Goal: Information Seeking & Learning: Check status

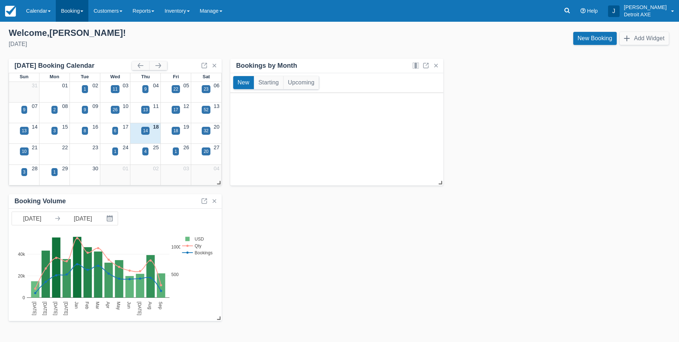
click at [76, 17] on link "Booking" at bounding box center [72, 11] width 33 height 22
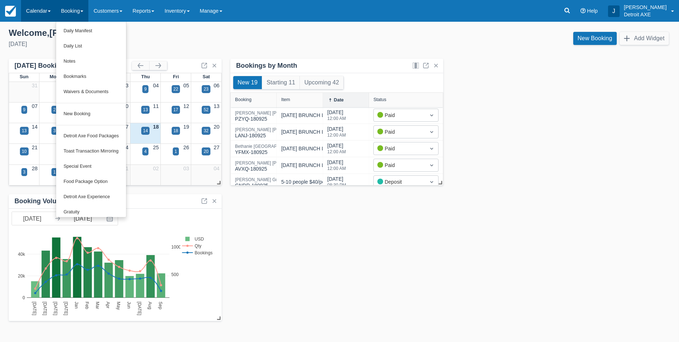
click at [35, 14] on link "Calendar" at bounding box center [38, 11] width 35 height 22
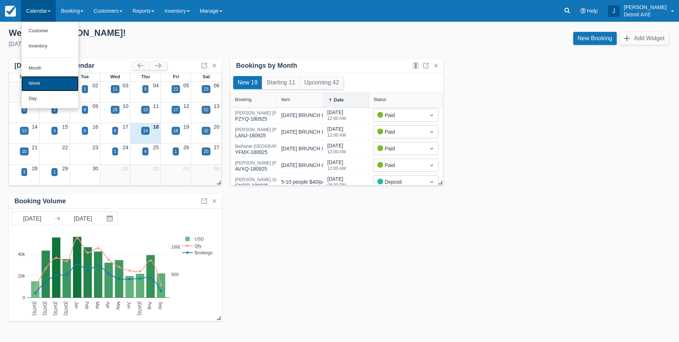
click at [54, 82] on link "Week" at bounding box center [49, 83] width 57 height 15
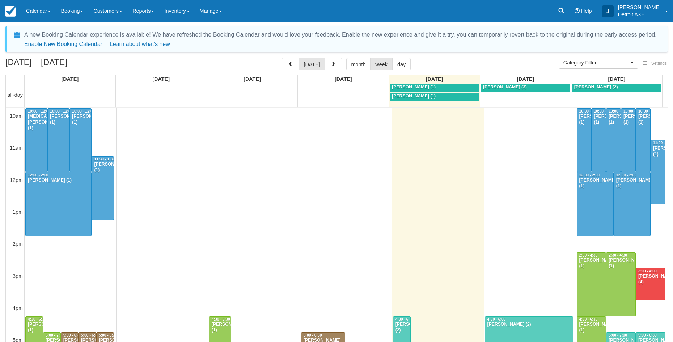
select select
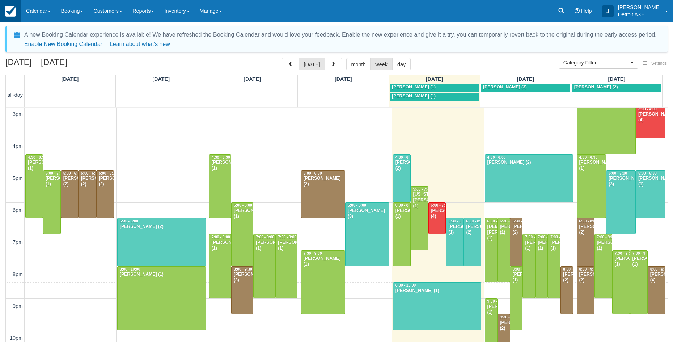
click at [12, 10] on img at bounding box center [10, 11] width 11 height 11
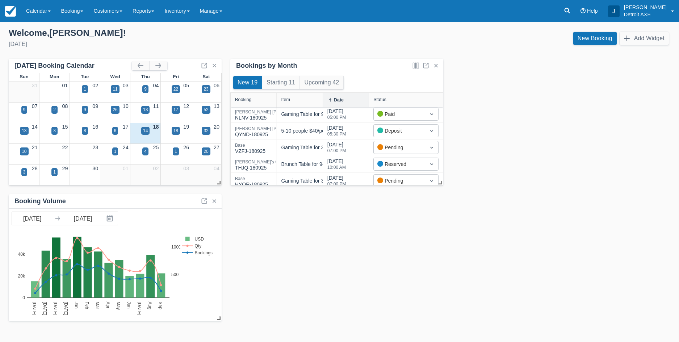
scroll to position [238, 0]
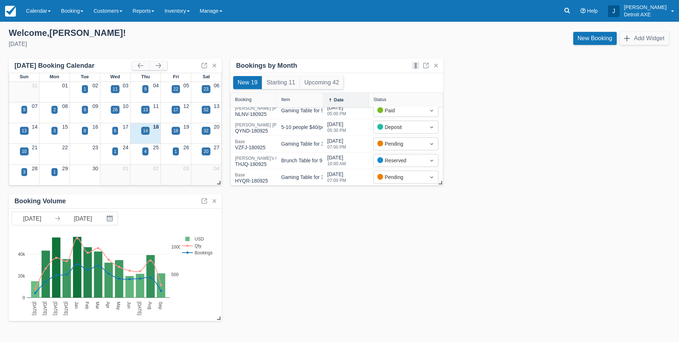
click at [150, 24] on div "Templates help to speed up your product set-up, so you can start taking booking…" at bounding box center [339, 182] width 679 height 320
click at [146, 14] on link "Reports" at bounding box center [143, 11] width 32 height 22
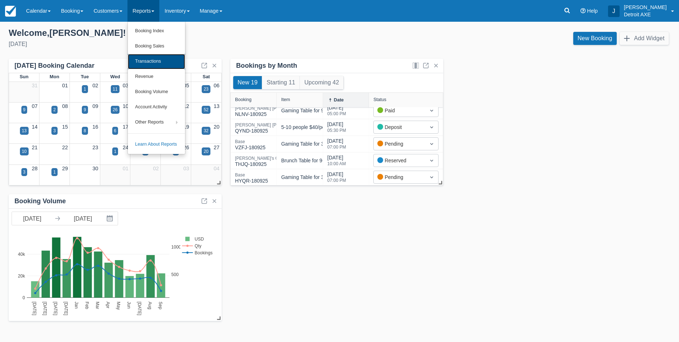
click at [159, 59] on link "Transactions" at bounding box center [156, 61] width 57 height 15
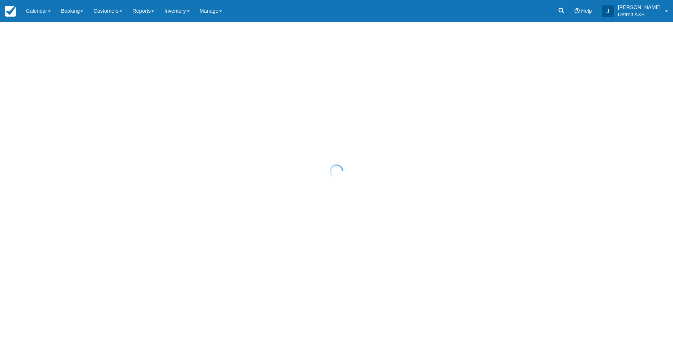
select select "10"
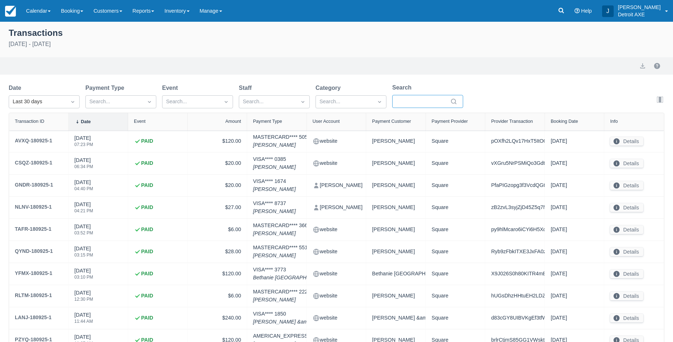
click at [413, 98] on input "Search" at bounding box center [423, 101] width 51 height 13
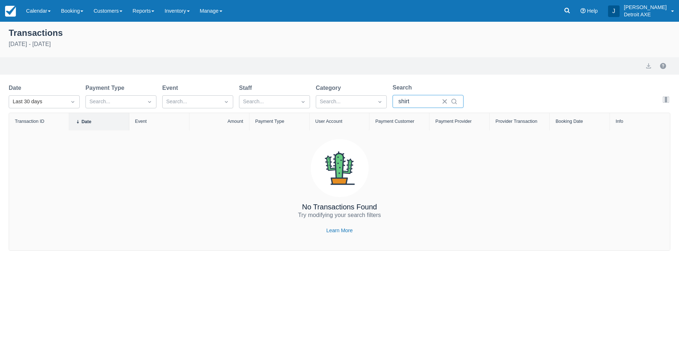
click at [411, 105] on input "shirt" at bounding box center [417, 101] width 39 height 13
type input "pre"
click at [447, 102] on button "button" at bounding box center [445, 102] width 12 height 12
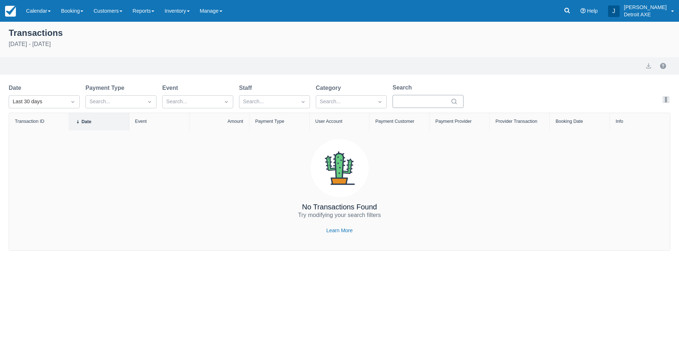
select select "10"
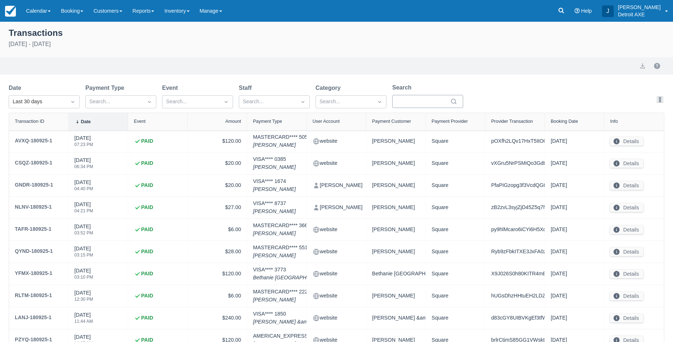
click at [459, 101] on div at bounding box center [427, 101] width 71 height 13
click at [454, 100] on icon at bounding box center [453, 101] width 7 height 7
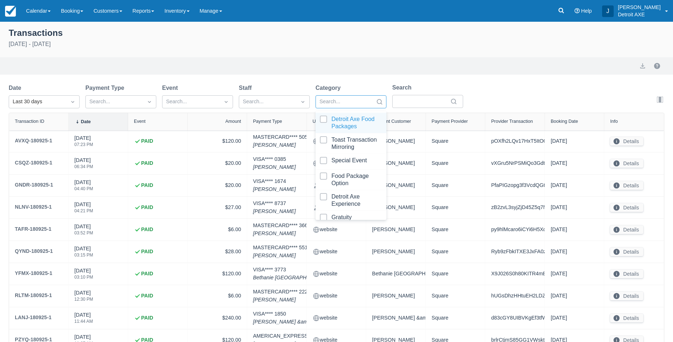
click at [368, 106] on div at bounding box center [345, 101] width 50 height 9
type input "pre"
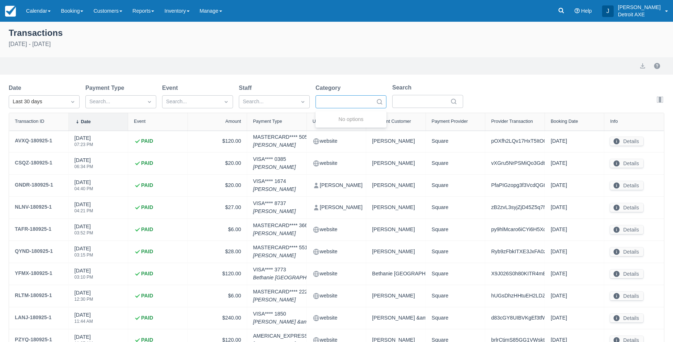
click at [358, 105] on div at bounding box center [345, 101] width 50 height 9
type input "shirt"
click at [340, 102] on div at bounding box center [345, 101] width 50 height 9
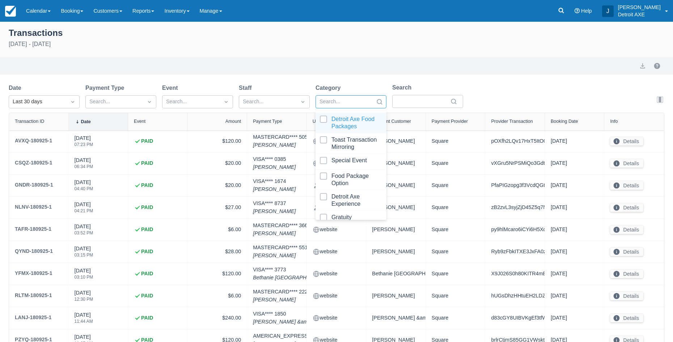
click at [333, 102] on div at bounding box center [345, 101] width 50 height 9
type input "s"
click at [412, 109] on div "Date Last 30 days Payment Type Search... Event Search... Staff Search... Catego…" at bounding box center [239, 97] width 461 height 29
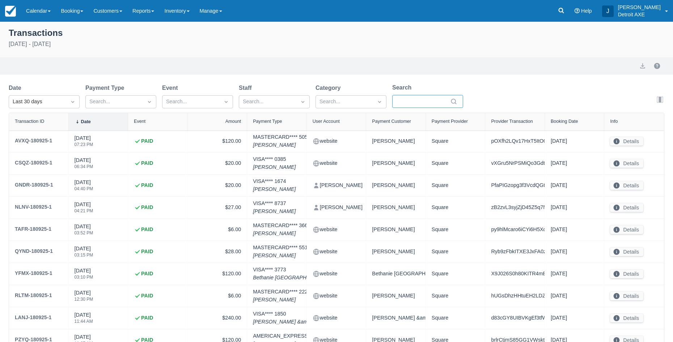
click at [412, 103] on input "Search" at bounding box center [423, 101] width 51 height 13
drag, startPoint x: 450, startPoint y: 99, endPoint x: 455, endPoint y: 101, distance: 4.7
click at [451, 100] on icon at bounding box center [453, 101] width 7 height 7
click at [455, 101] on icon at bounding box center [453, 101] width 7 height 7
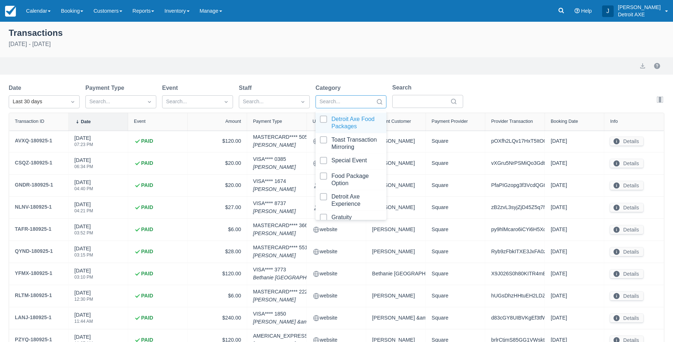
click at [369, 100] on div at bounding box center [345, 101] width 50 height 9
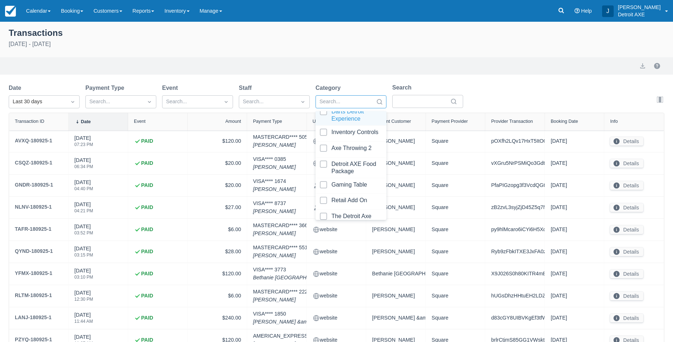
scroll to position [250, 0]
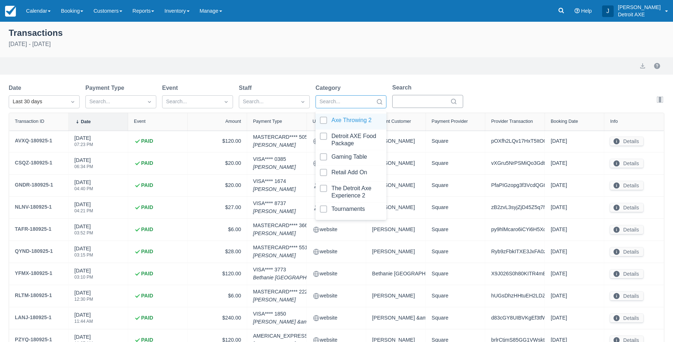
click at [418, 98] on input "Search" at bounding box center [423, 101] width 51 height 13
click at [337, 104] on div at bounding box center [345, 101] width 50 height 9
type input "tou"
click at [353, 123] on div at bounding box center [351, 120] width 62 height 10
select select "10"
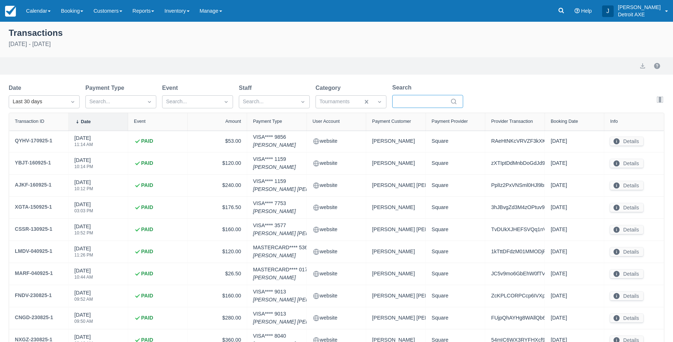
click at [420, 106] on input "Search" at bounding box center [423, 101] width 51 height 13
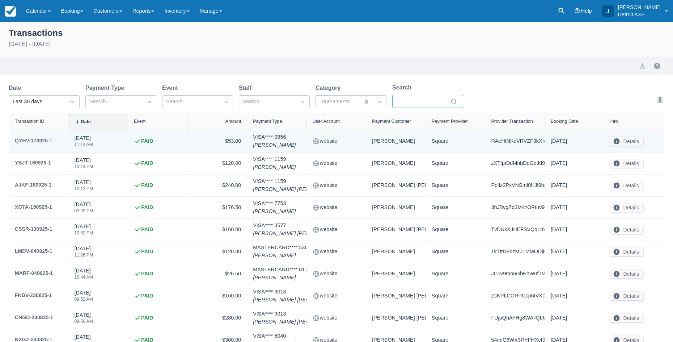
click at [22, 141] on div "QYHV-170925-1" at bounding box center [34, 140] width 38 height 9
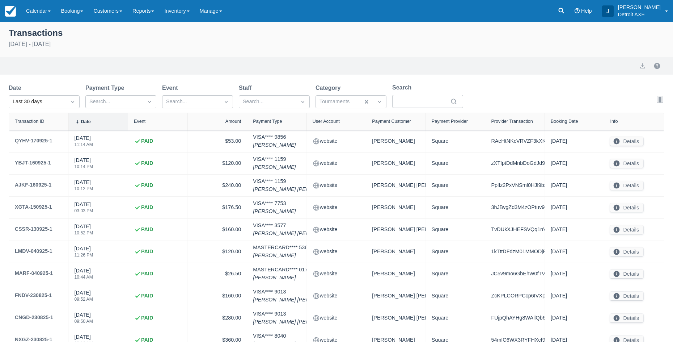
select select "10"
click at [184, 100] on div at bounding box center [191, 101] width 50 height 9
drag, startPoint x: 184, startPoint y: 100, endPoint x: 345, endPoint y: 105, distance: 160.8
click at [196, 101] on div at bounding box center [191, 101] width 50 height 9
click at [450, 101] on div at bounding box center [427, 101] width 71 height 13
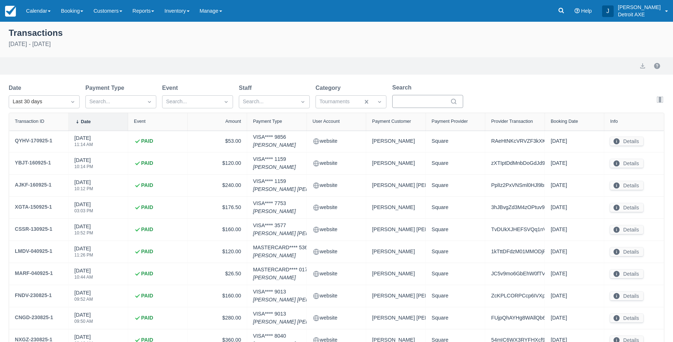
drag, startPoint x: 455, startPoint y: 102, endPoint x: 451, endPoint y: 102, distance: 4.7
click at [454, 102] on icon at bounding box center [453, 101] width 7 height 7
drag, startPoint x: 439, startPoint y: 104, endPoint x: 420, endPoint y: 104, distance: 19.2
click at [431, 104] on input "Search" at bounding box center [423, 101] width 51 height 13
type input "s"
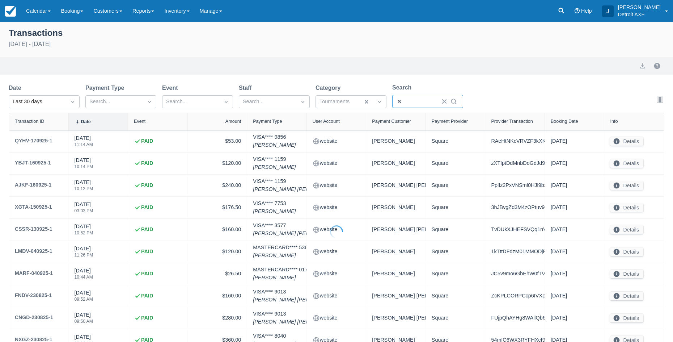
select select "10"
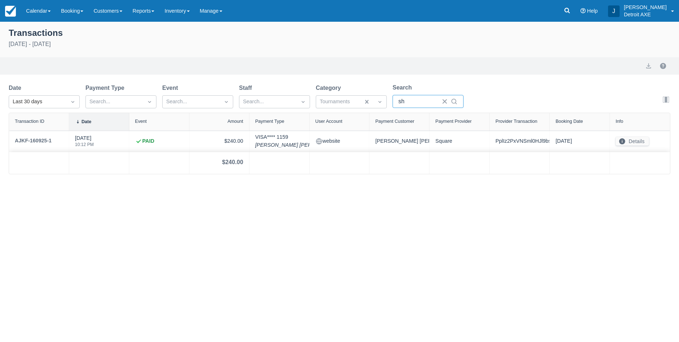
type input "s"
select select "10"
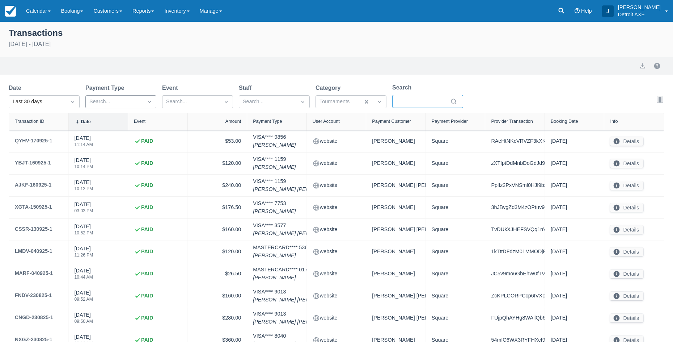
click at [126, 105] on div at bounding box center [114, 101] width 50 height 9
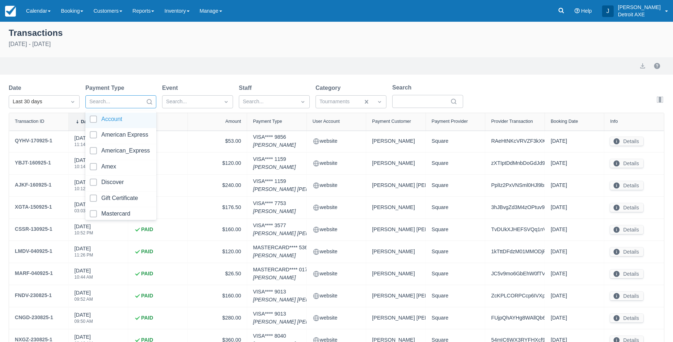
click at [127, 104] on div at bounding box center [114, 101] width 50 height 9
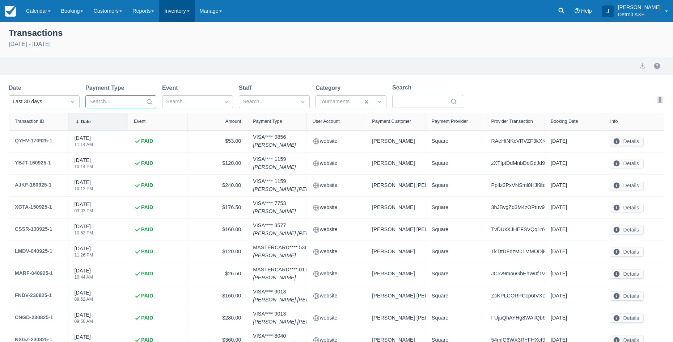
click at [180, 8] on link "Inventory" at bounding box center [176, 11] width 35 height 22
click at [152, 4] on link "Reports" at bounding box center [143, 11] width 32 height 22
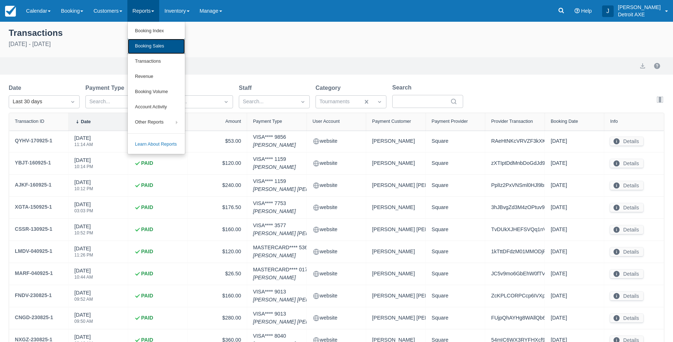
click at [164, 48] on link "Booking Sales" at bounding box center [156, 46] width 57 height 15
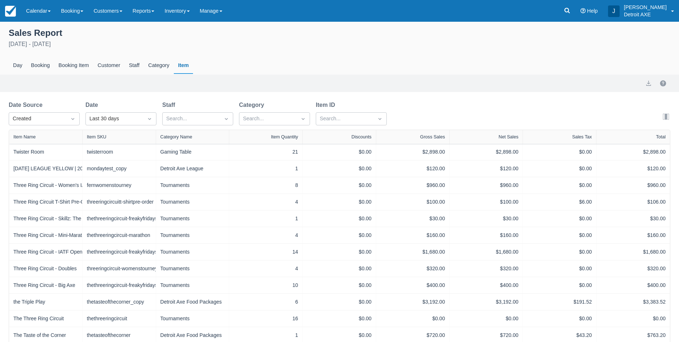
select select "20"
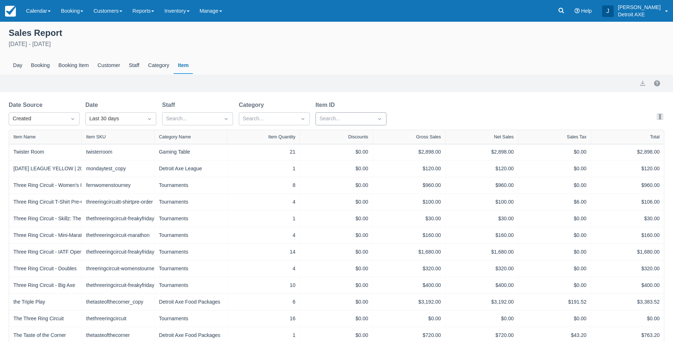
click at [333, 122] on div at bounding box center [345, 118] width 50 height 9
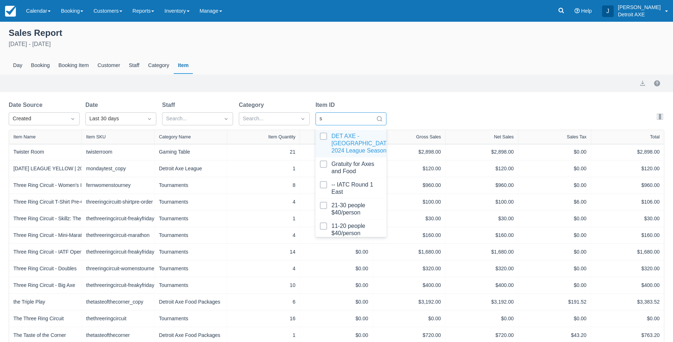
type input "sh"
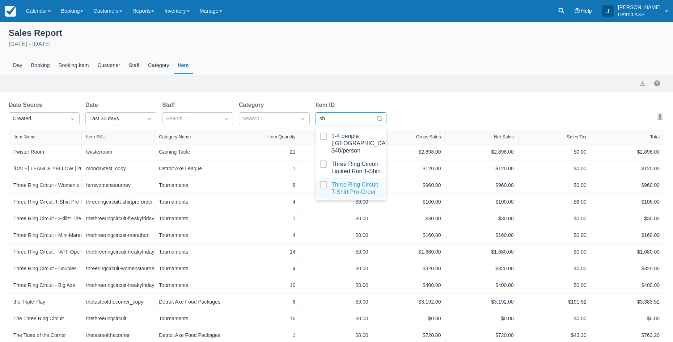
click at [367, 181] on div at bounding box center [351, 188] width 62 height 14
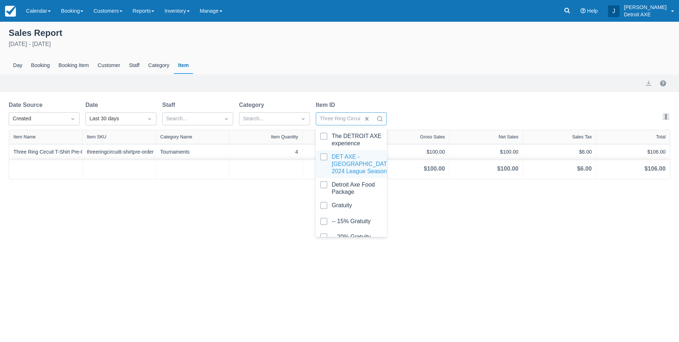
click at [442, 117] on div "Date Source Created Date Last 30 days Staff Search... Category Search... Item I…" at bounding box center [339, 115] width 661 height 29
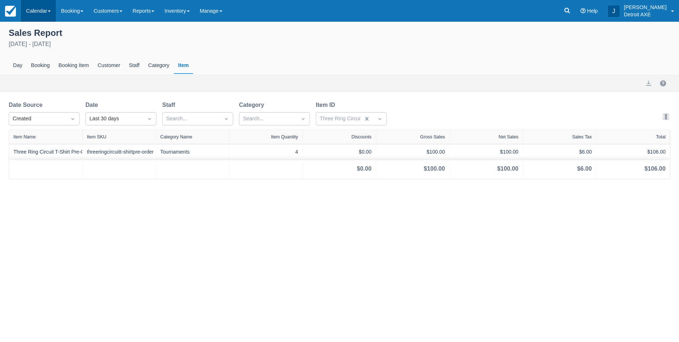
drag, startPoint x: 31, startPoint y: 14, endPoint x: 33, endPoint y: 26, distance: 12.1
click at [31, 14] on link "Calendar" at bounding box center [38, 11] width 35 height 22
click at [39, 80] on link "Week" at bounding box center [49, 83] width 57 height 15
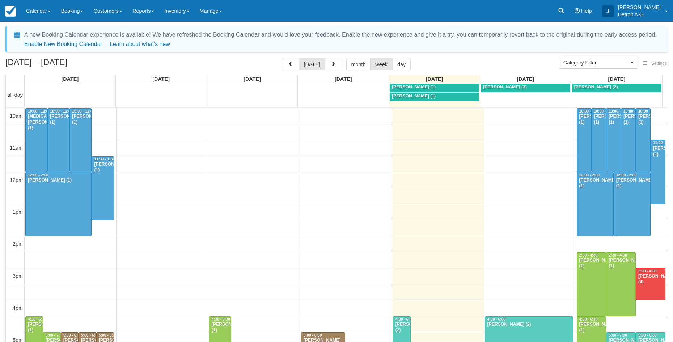
select select
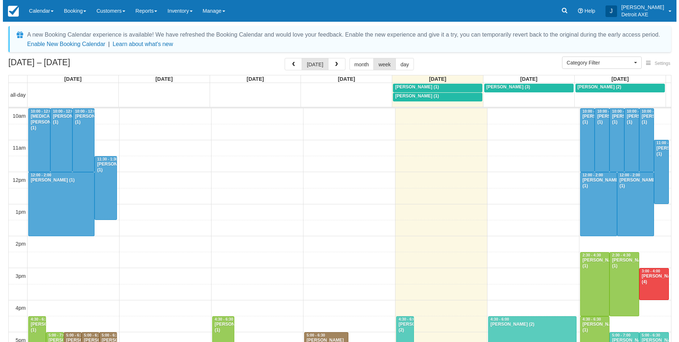
scroll to position [162, 0]
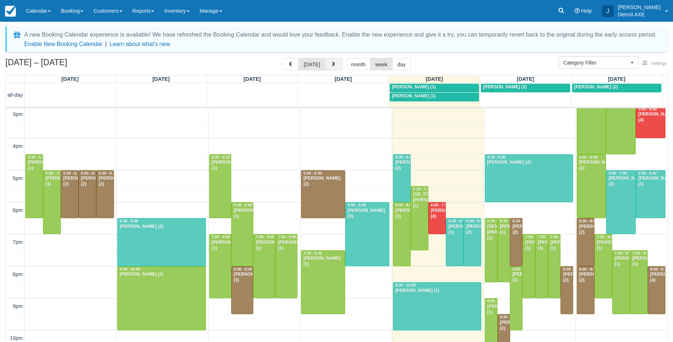
click at [333, 64] on span "button" at bounding box center [333, 64] width 5 height 5
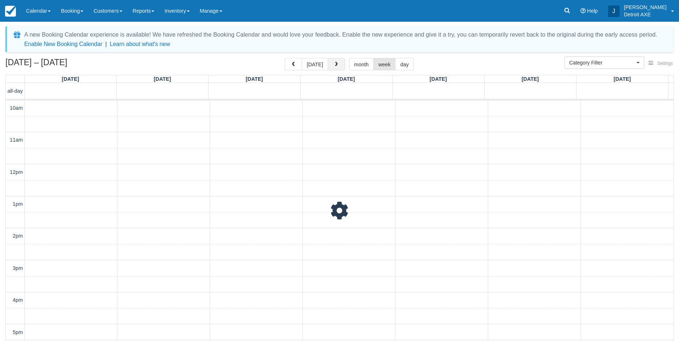
scroll to position [192, 0]
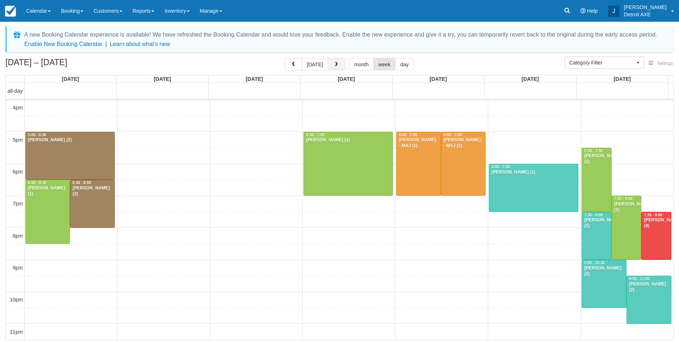
click at [334, 64] on span "button" at bounding box center [336, 64] width 5 height 5
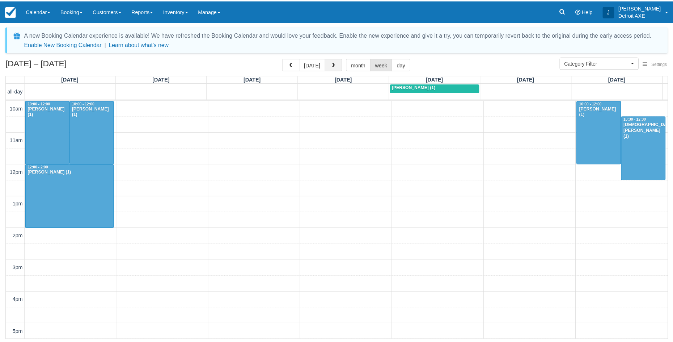
scroll to position [192, 0]
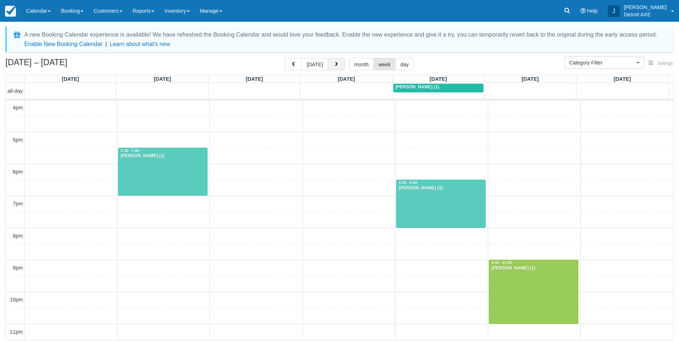
click at [334, 64] on span "button" at bounding box center [336, 64] width 5 height 5
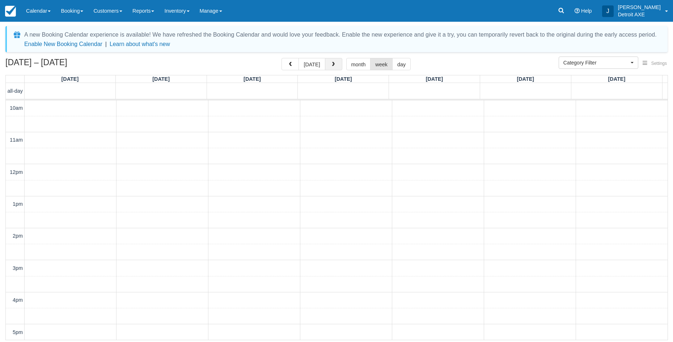
scroll to position [192, 0]
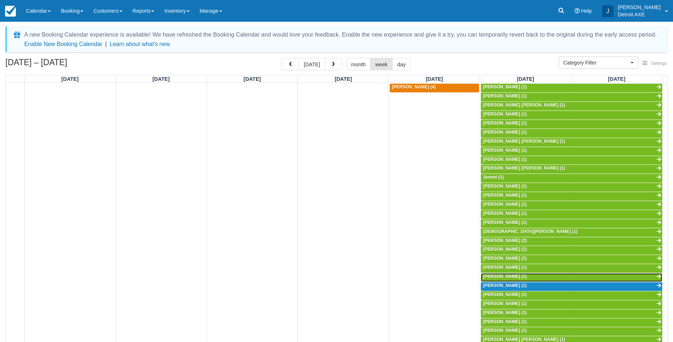
click at [510, 277] on span "[PERSON_NAME] (1)" at bounding box center [505, 276] width 44 height 5
select select
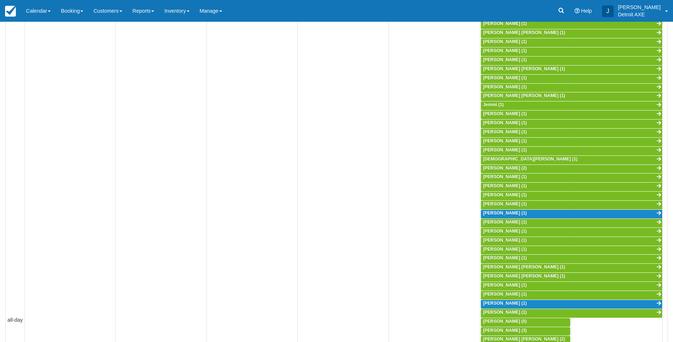
scroll to position [109, 0]
